Goal: Find specific page/section: Find specific page/section

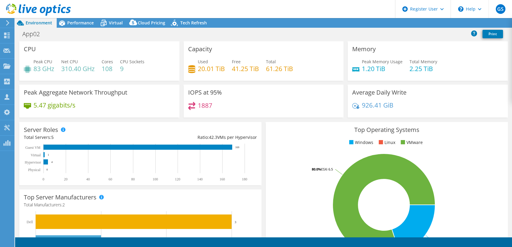
select select "USEast"
select select "USD"
click at [4, 67] on use at bounding box center [6, 65] width 7 height 5
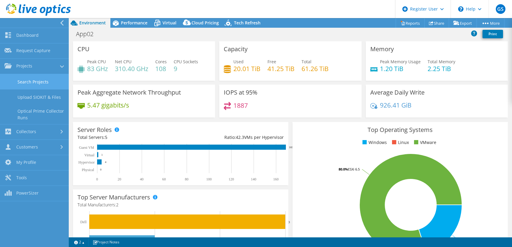
click at [31, 81] on link "Search Projects" at bounding box center [34, 81] width 69 height 15
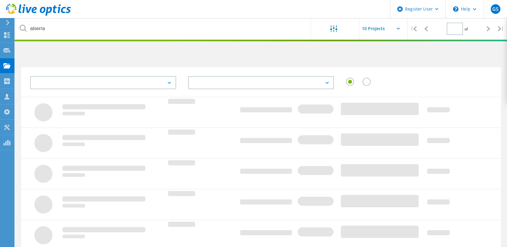
type input "1"
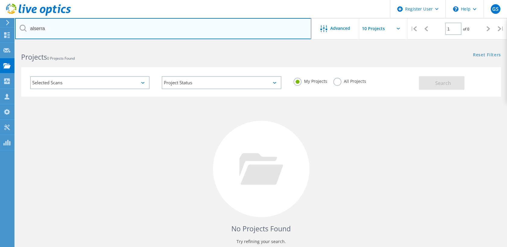
click at [57, 30] on input "alserra" at bounding box center [163, 28] width 296 height 21
type input "\"
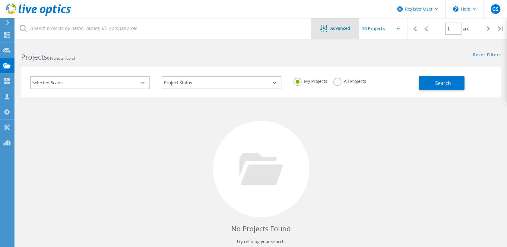
click at [342, 23] on div "Advanced" at bounding box center [335, 28] width 48 height 21
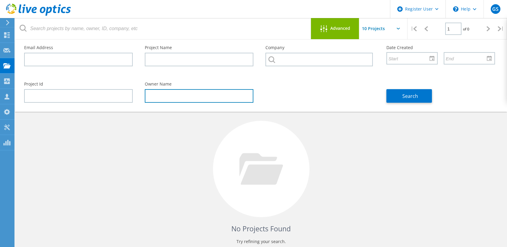
click at [157, 97] on input "text" at bounding box center [199, 96] width 109 height 14
type input "seth allums"
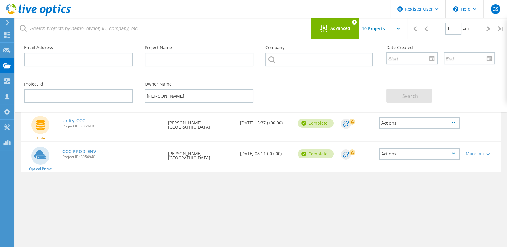
click at [183, 185] on div "Project Name Owner Date Created Status Deal Id Actions Unity Unity-CCC Project …" at bounding box center [261, 175] width 480 height 157
click at [340, 31] on div "Advanced" at bounding box center [335, 29] width 48 height 8
